Goal: Information Seeking & Learning: Learn about a topic

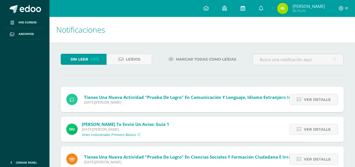
click at [245, 7] on icon at bounding box center [243, 8] width 4 height 5
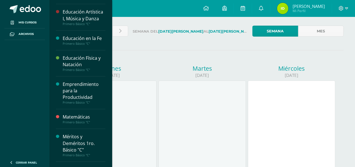
scroll to position [253, 0]
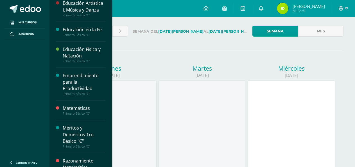
click at [83, 106] on div "Matemáticas" at bounding box center [84, 108] width 43 height 6
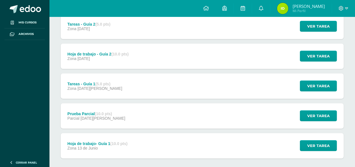
scroll to position [146, 0]
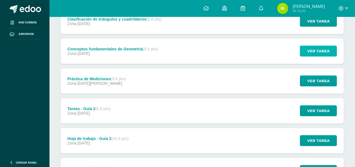
click at [307, 53] on button "Ver tarea" at bounding box center [318, 51] width 37 height 11
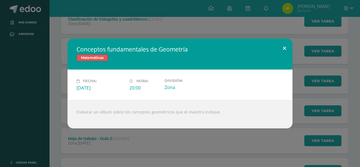
click at [284, 52] on button at bounding box center [284, 47] width 16 height 19
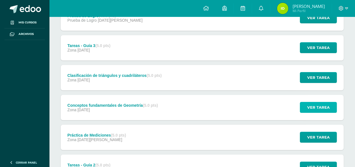
scroll to position [5, 0]
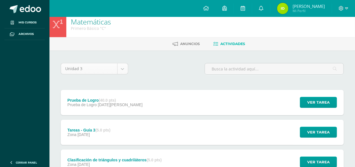
click at [314, 97] on span "Ver tarea" at bounding box center [318, 102] width 22 height 10
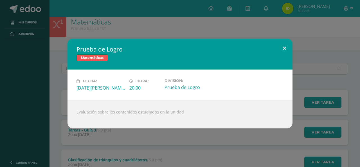
click at [286, 49] on button at bounding box center [284, 47] width 16 height 19
